Goal: Information Seeking & Learning: Learn about a topic

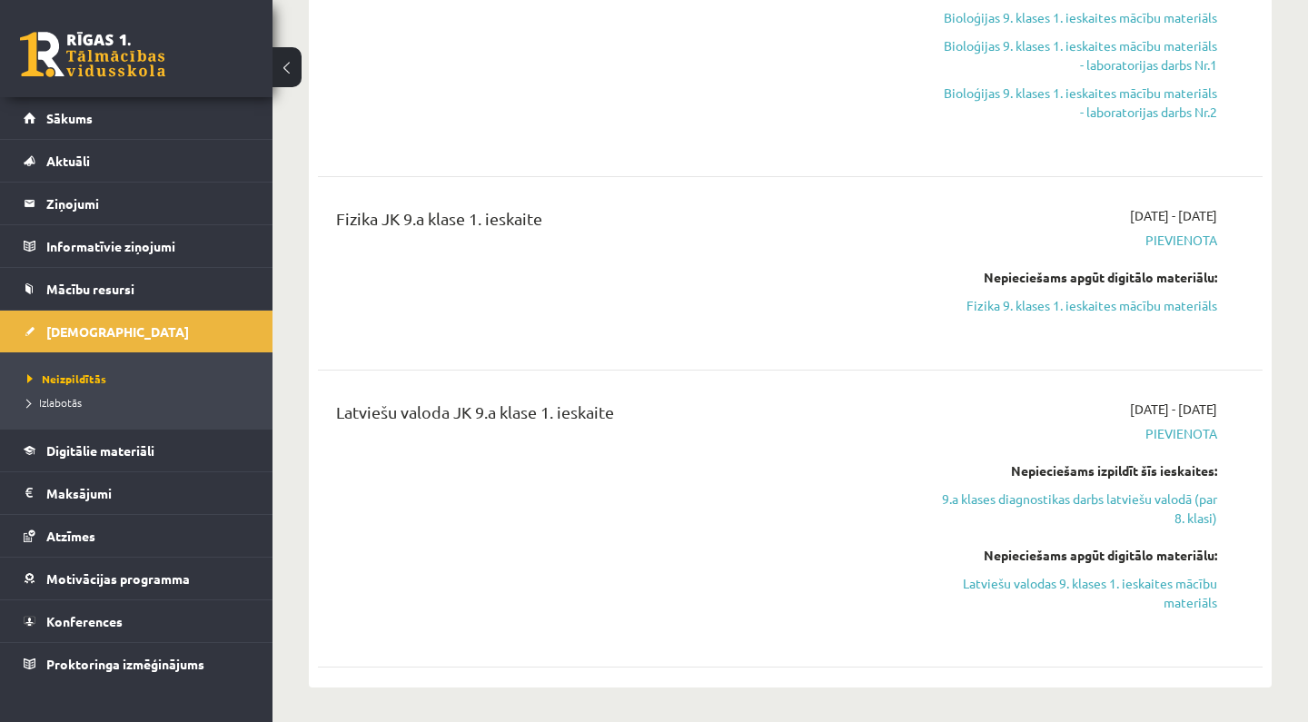
scroll to position [598, 0]
click at [1026, 305] on link "Fizika 9. klases 1. ieskaites mācību materiāls" at bounding box center [1079, 303] width 275 height 19
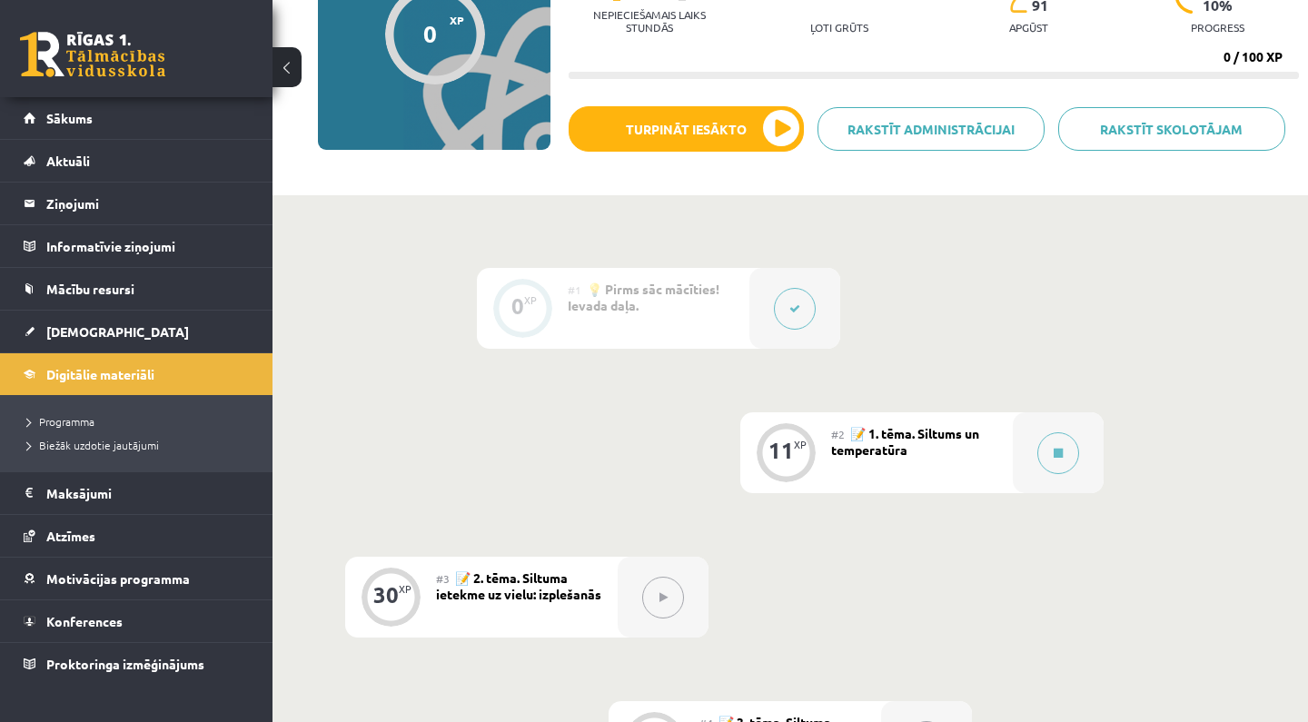
scroll to position [223, 0]
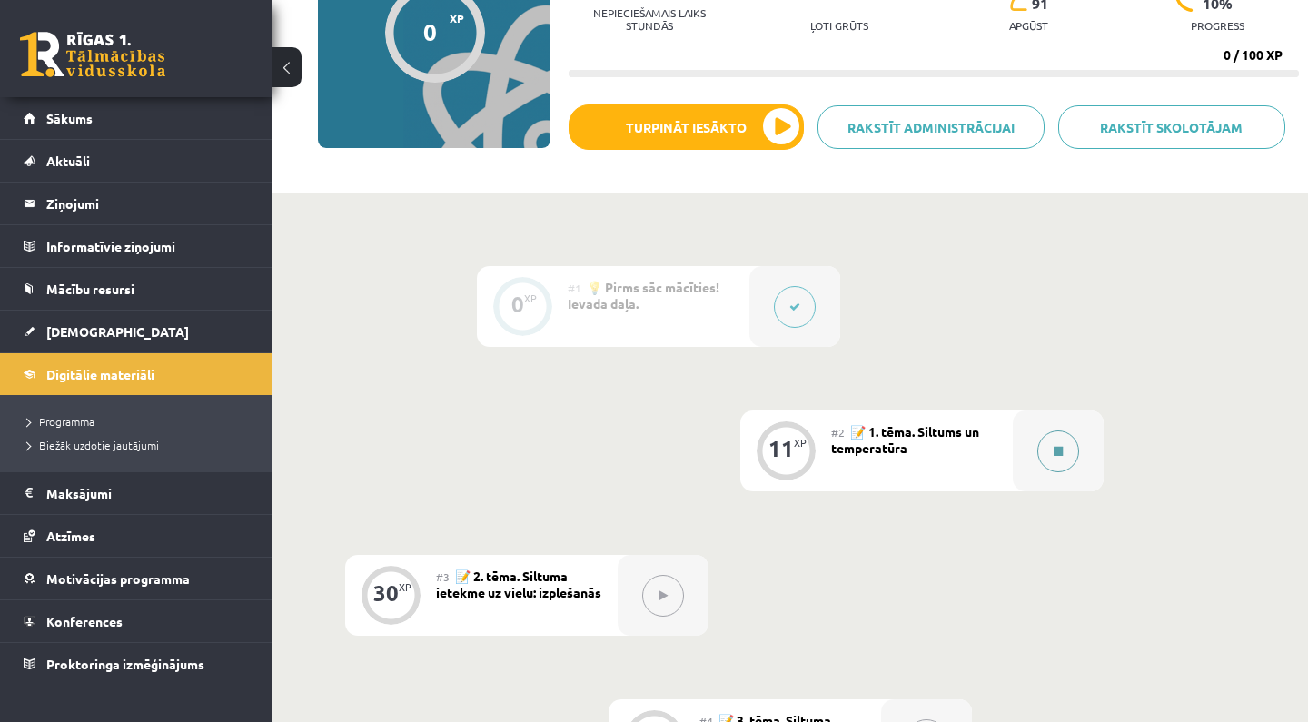
click at [1044, 470] on div at bounding box center [1058, 451] width 91 height 81
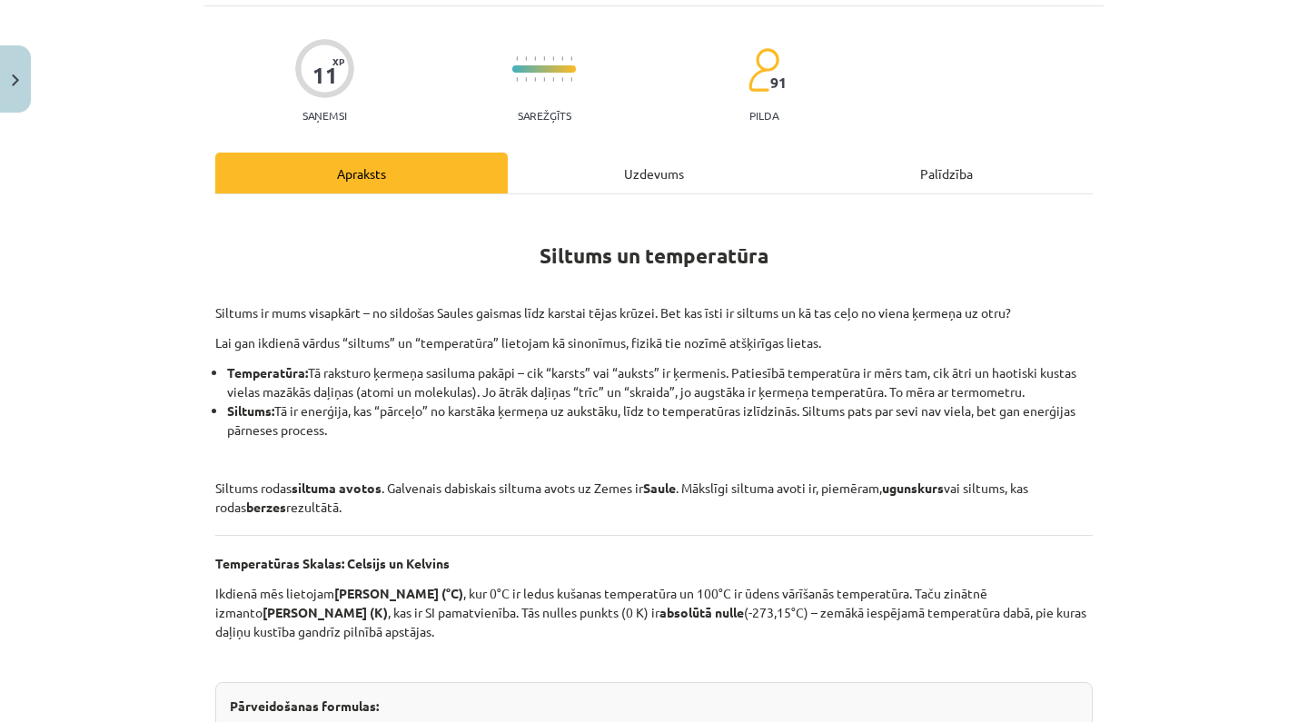
scroll to position [273, 0]
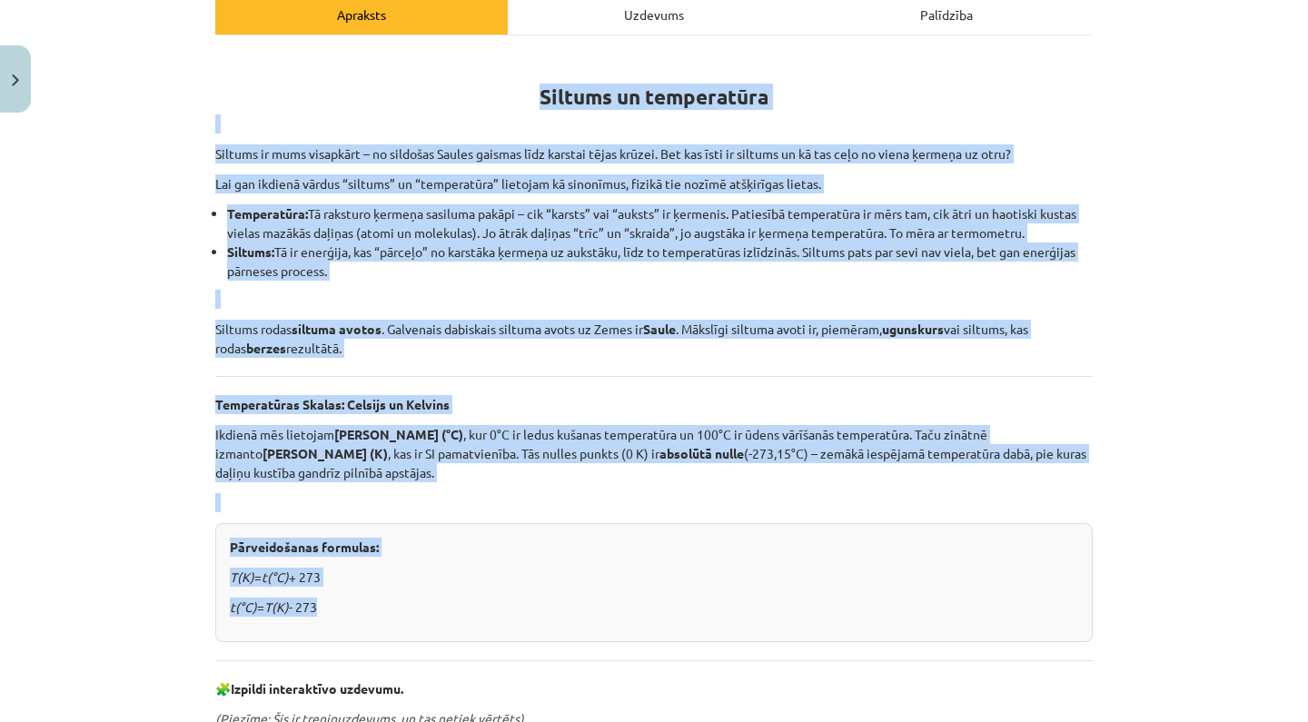
drag, startPoint x: 545, startPoint y: 94, endPoint x: 646, endPoint y: 640, distance: 555.1
click at [646, 641] on div "Siltums un temperatūra Siltums ir mums visapkārt – no sildošas Saules gaismas l…" at bounding box center [653, 600] width 877 height 1096
copy div "Siltums un temperatūra Siltums ir mums visapkārt – no sildošas Saules gaismas l…"
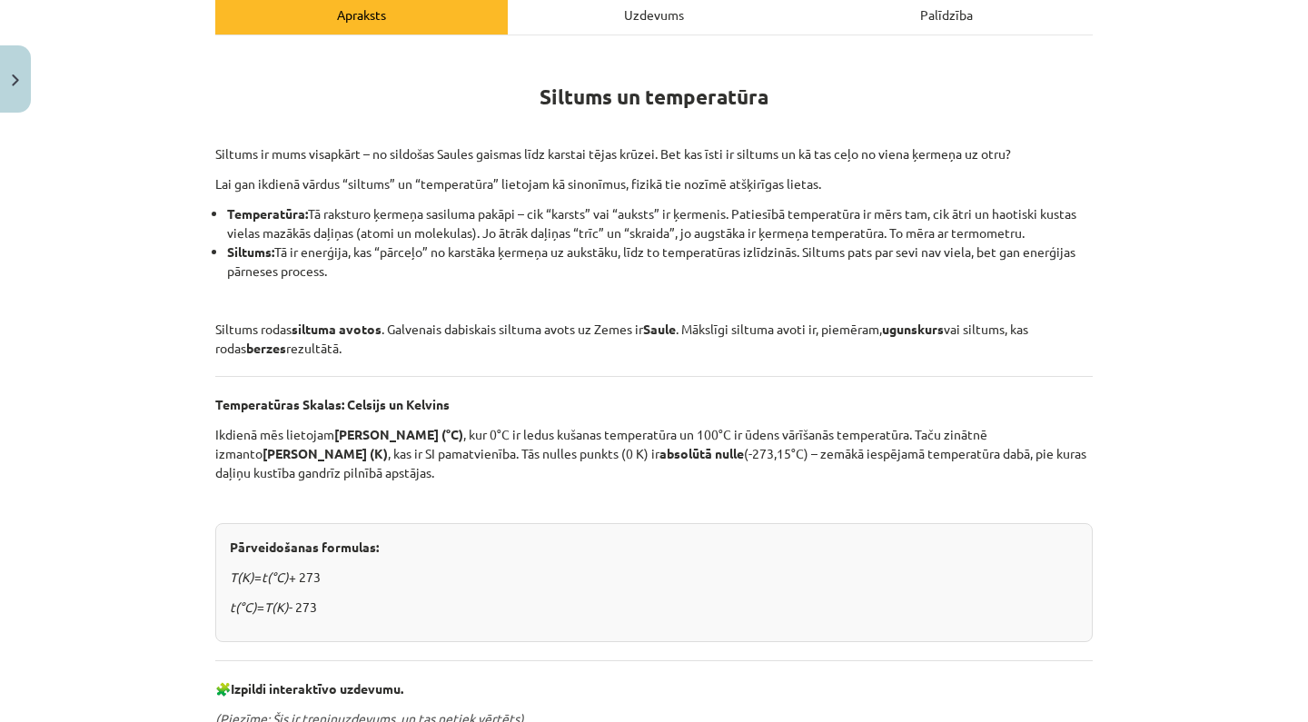
click at [1218, 371] on div "Mācību tēma: Fizika 9. klases 1. ieskaites mācību materiāls #2 📝 1. tēma. Siltu…" at bounding box center [654, 361] width 1308 height 722
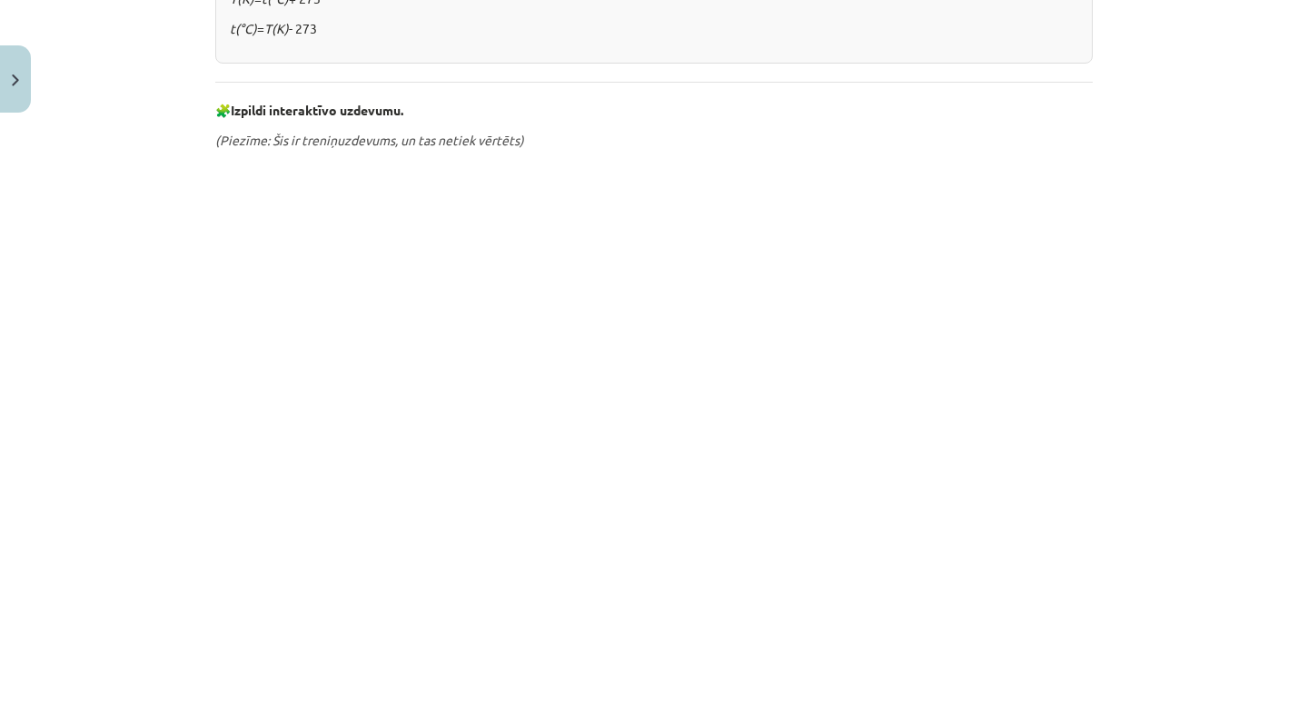
scroll to position [926, 0]
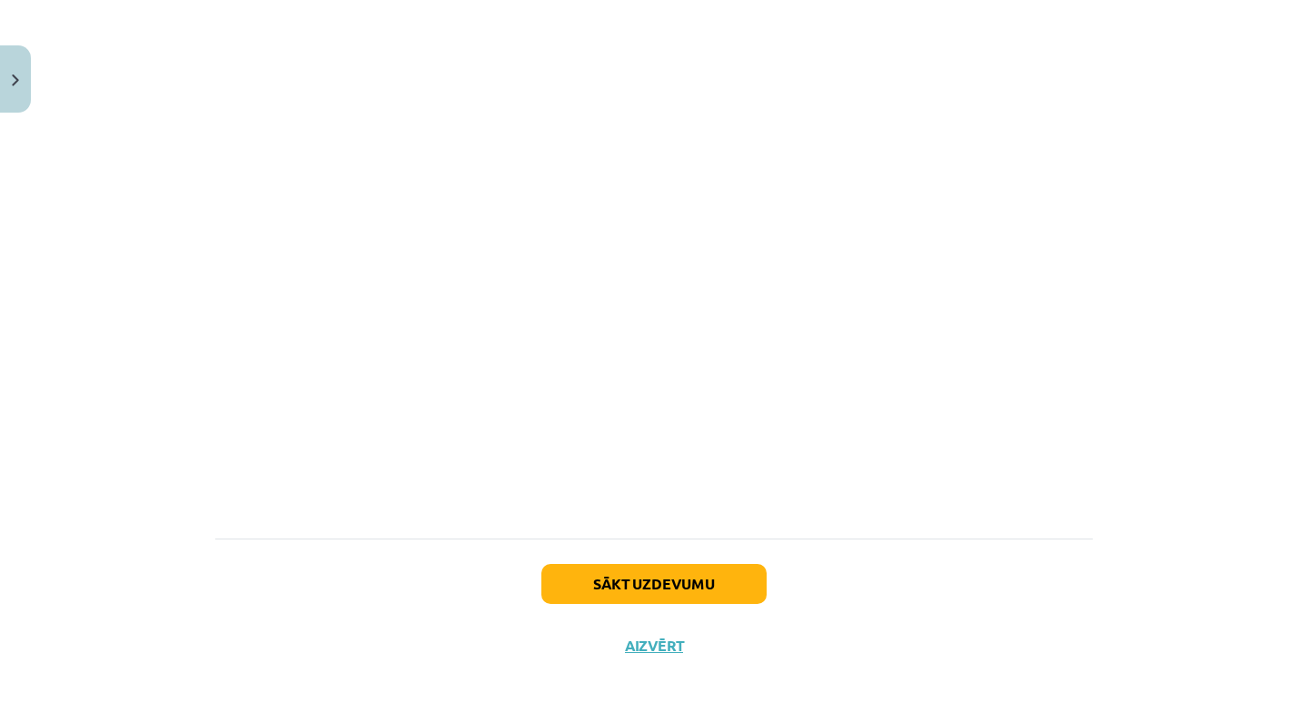
click at [720, 569] on button "Sākt uzdevumu" at bounding box center [653, 584] width 225 height 40
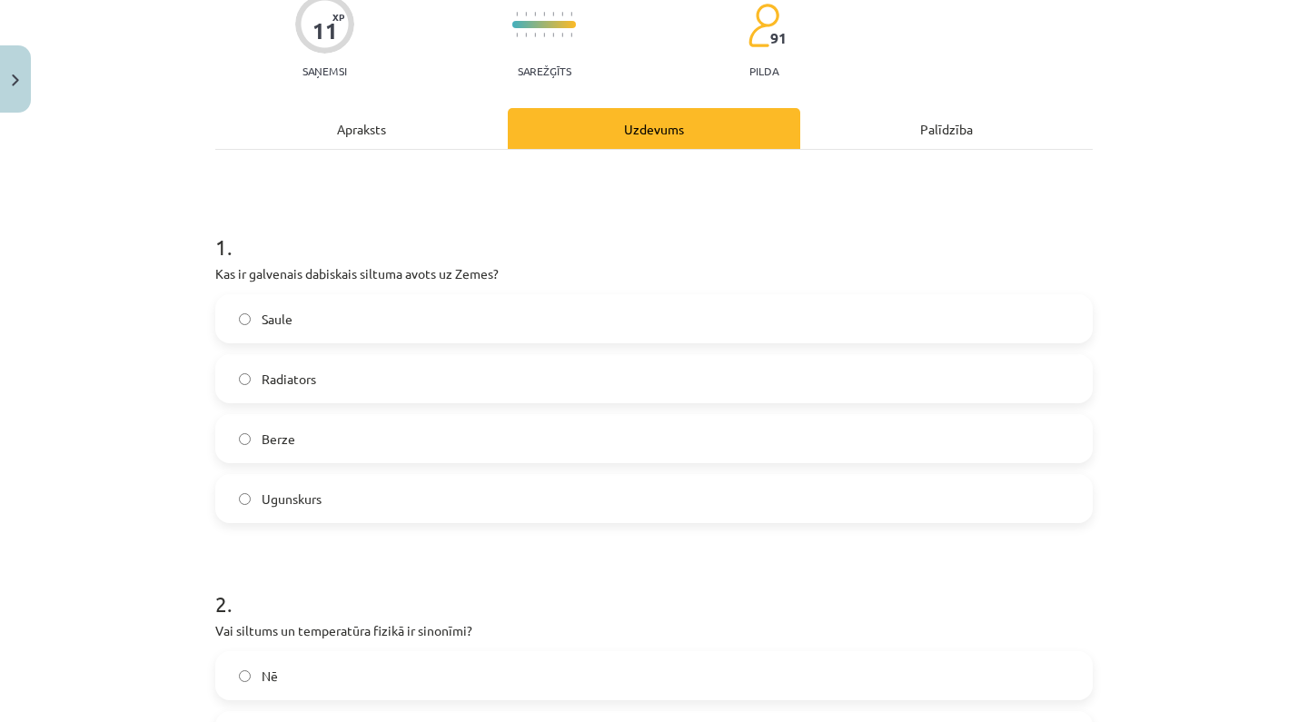
scroll to position [175, 0]
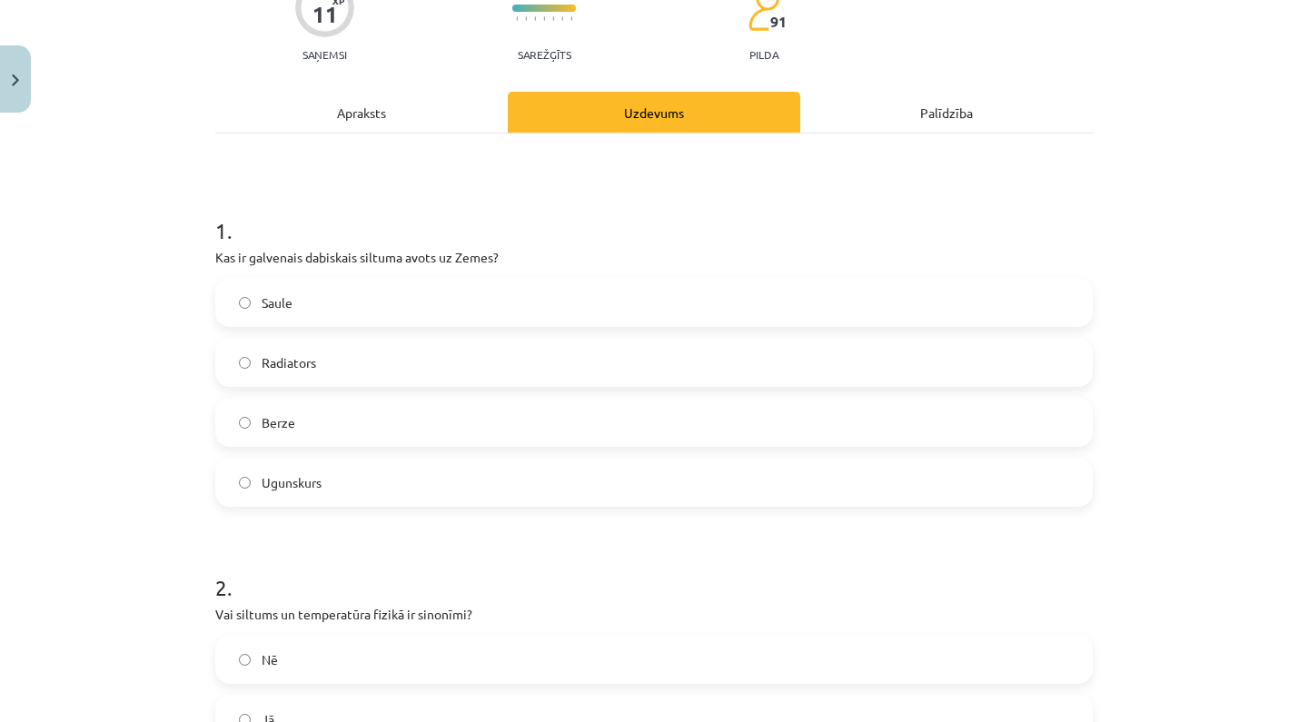
click at [421, 315] on label "Saule" at bounding box center [654, 302] width 874 height 45
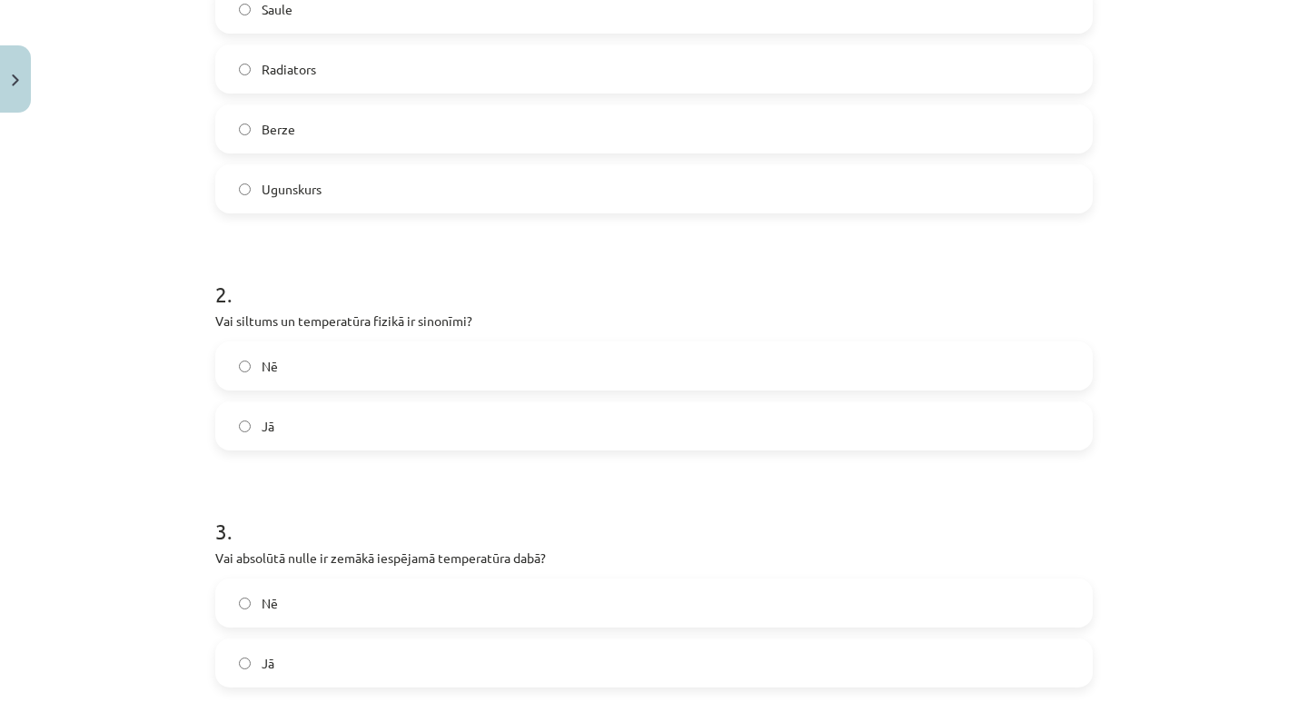
scroll to position [473, 0]
click at [550, 371] on label "Nē" at bounding box center [654, 361] width 874 height 45
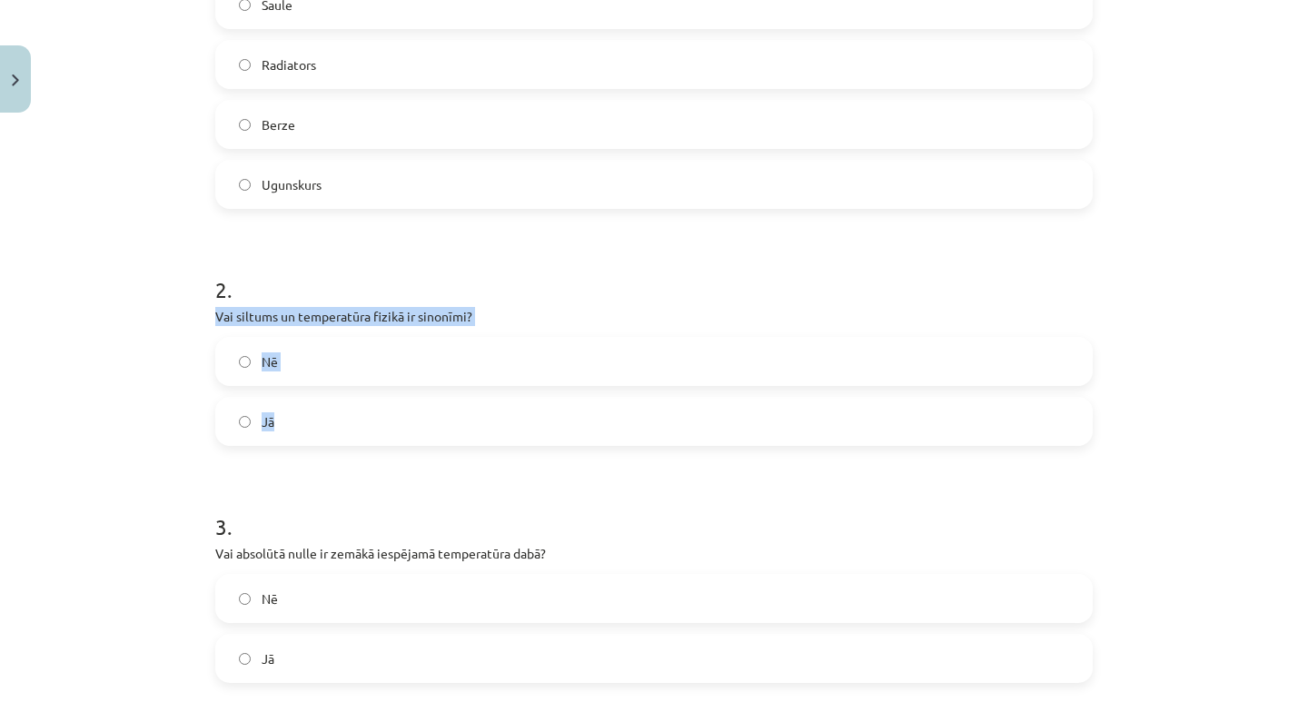
drag, startPoint x: 219, startPoint y: 318, endPoint x: 259, endPoint y: 431, distance: 119.5
click at [261, 433] on div "2 . Vai siltums un temperatūra fizikā ir sinonīmi? Nē Jā" at bounding box center [653, 345] width 877 height 201
copy div "Vai siltums un temperatūra fizikā ir sinonīmi? Nē Jā"
click at [286, 500] on h1 "3 ." at bounding box center [653, 510] width 877 height 56
